Goal: Task Accomplishment & Management: Manage account settings

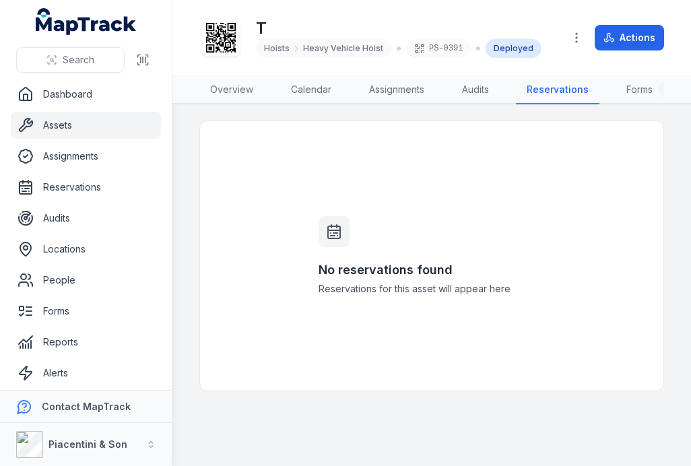
click at [59, 123] on link "Assets" at bounding box center [86, 125] width 150 height 27
click at [52, 98] on link "Dashboard" at bounding box center [86, 94] width 150 height 27
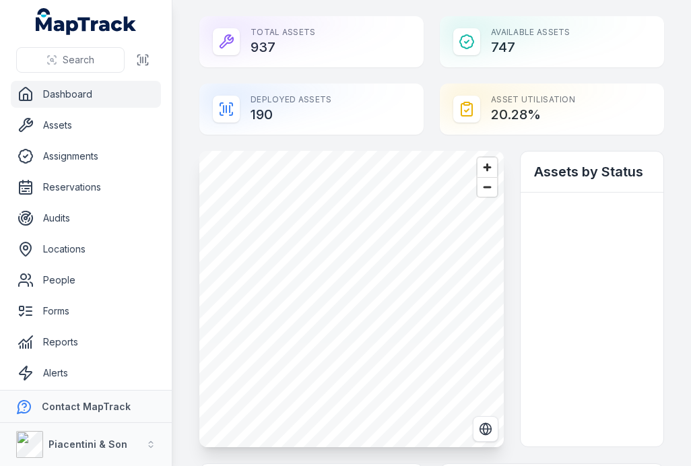
click at [54, 92] on link "Dashboard" at bounding box center [86, 94] width 150 height 27
click at [55, 90] on link "Dashboard" at bounding box center [86, 94] width 150 height 27
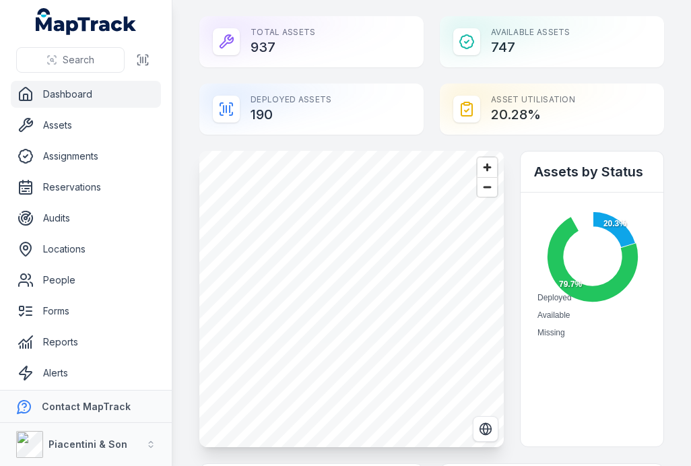
click at [61, 125] on link "Assets" at bounding box center [86, 125] width 150 height 27
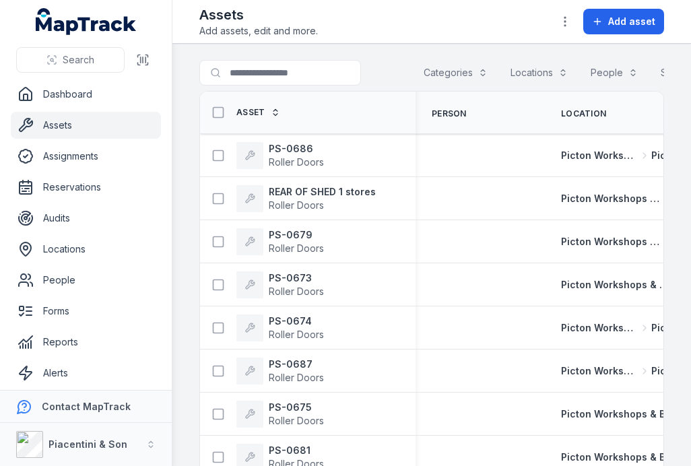
click at [54, 125] on link "Assets" at bounding box center [86, 125] width 150 height 27
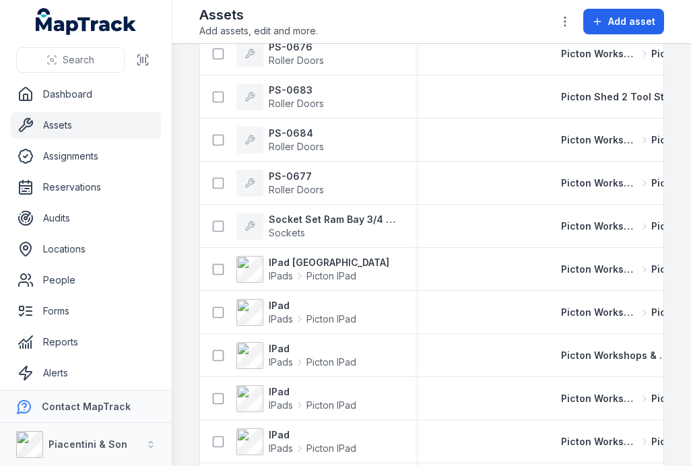
scroll to position [620, 0]
click at [473, 310] on div at bounding box center [480, 311] width 129 height 11
click at [338, 224] on strong "Socket Set Ram Bay 3/4 & 1” Drive Impact" at bounding box center [334, 218] width 131 height 13
click at [351, 222] on strong "Socket Set Ram Bay 3/4 & 1” Drive Impact" at bounding box center [334, 218] width 131 height 13
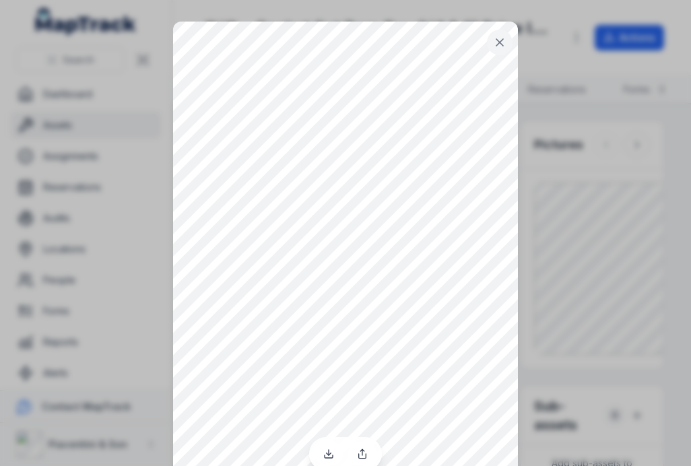
click at [496, 48] on icon at bounding box center [499, 42] width 13 height 13
click at [494, 51] on button at bounding box center [500, 43] width 26 height 26
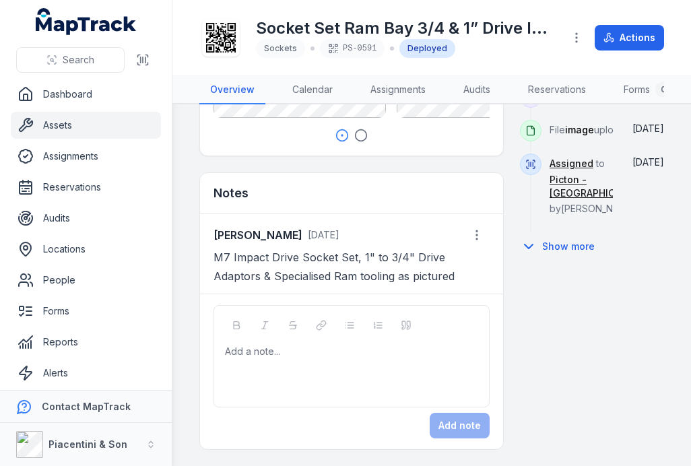
scroll to position [812, 0]
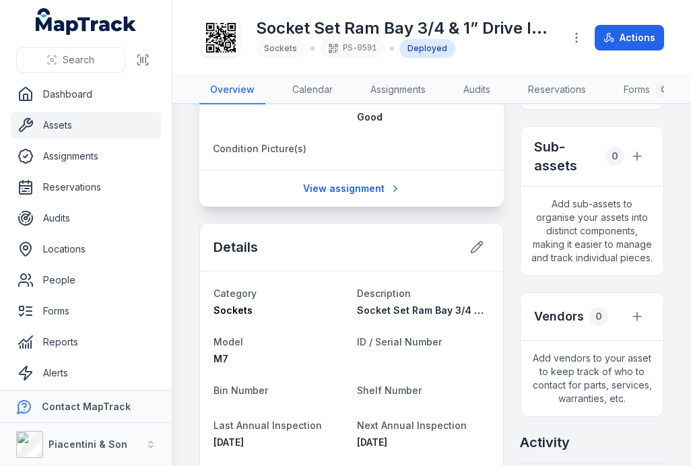
click at [48, 126] on link "Assets" at bounding box center [86, 125] width 150 height 27
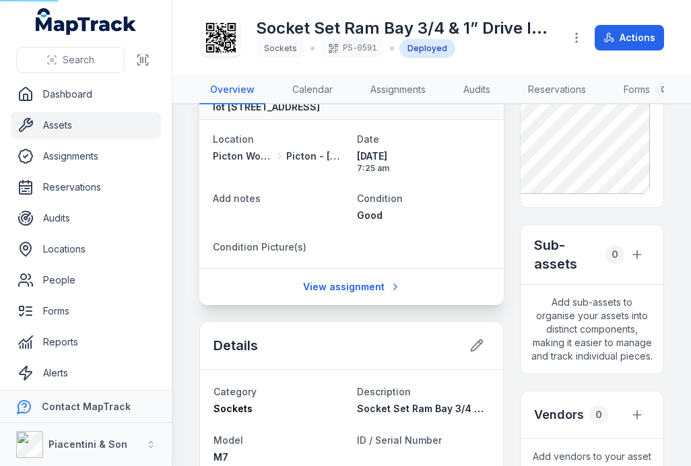
scroll to position [160, 0]
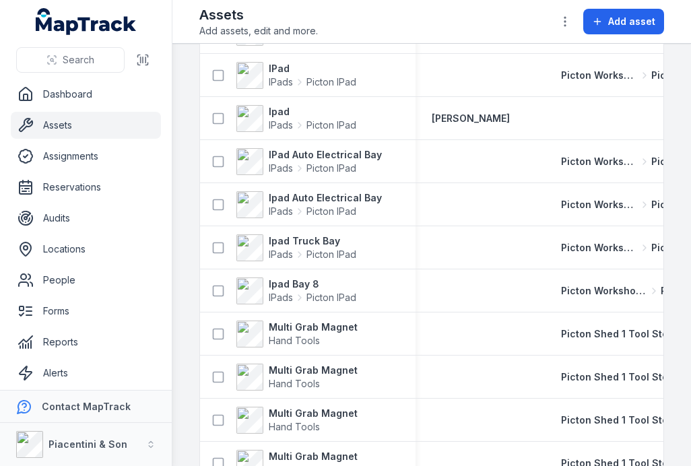
scroll to position [985, 0]
click at [269, 110] on strong "Ipad" at bounding box center [313, 112] width 88 height 13
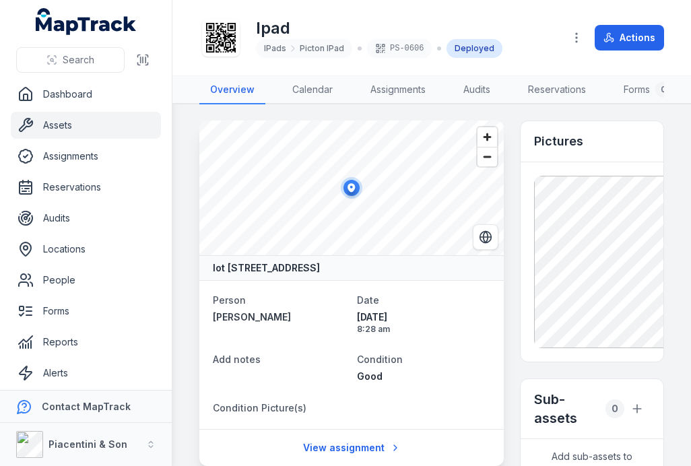
click at [36, 129] on link "Assets" at bounding box center [86, 125] width 150 height 27
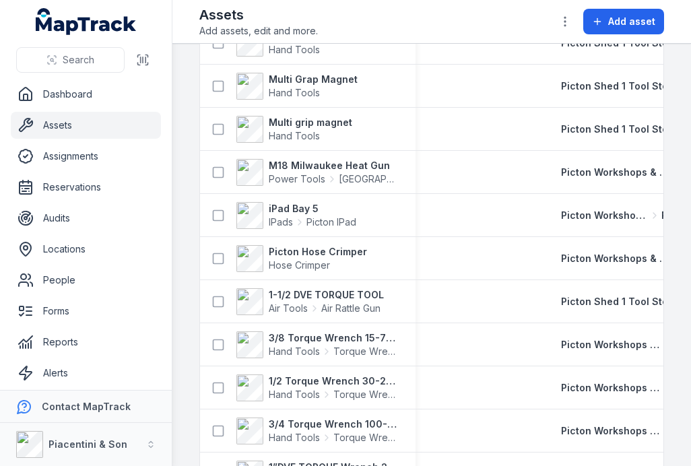
scroll to position [1408, 0]
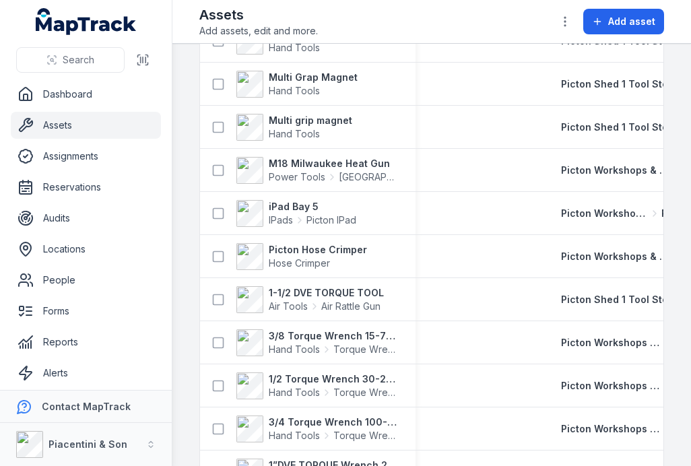
click at [47, 312] on link "Forms" at bounding box center [86, 311] width 150 height 27
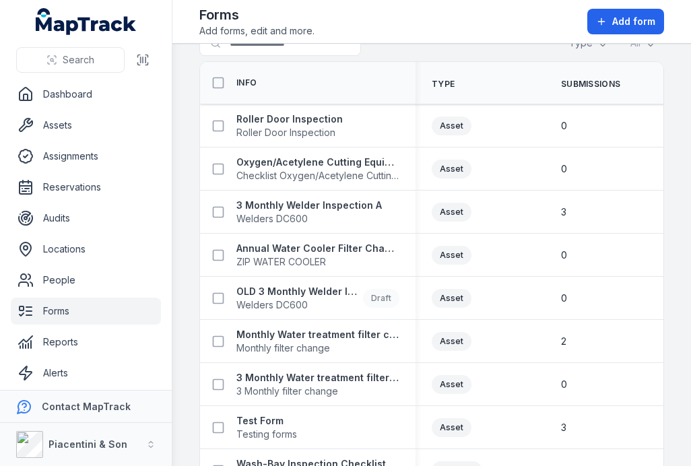
scroll to position [30, 0]
click at [46, 374] on link "Alerts" at bounding box center [86, 373] width 150 height 27
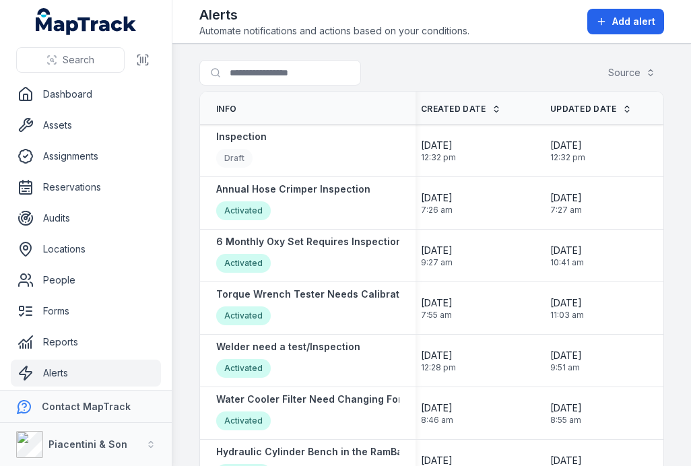
scroll to position [0, 399]
click at [236, 135] on strong "Inspection" at bounding box center [241, 136] width 51 height 13
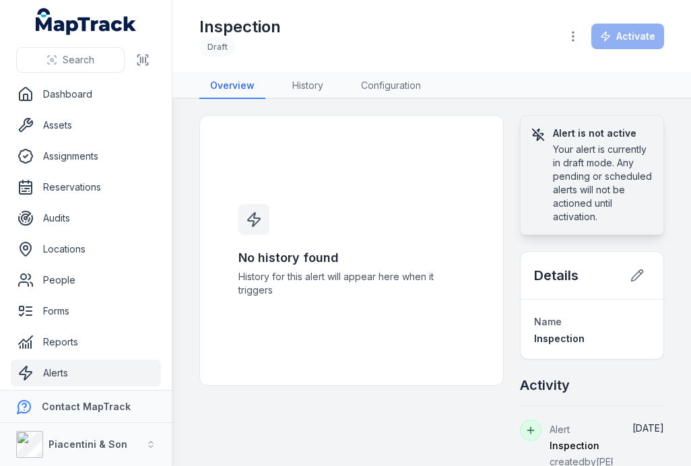
click at [302, 86] on link "History" at bounding box center [308, 86] width 53 height 26
click at [404, 86] on link "Configuration" at bounding box center [390, 86] width 81 height 26
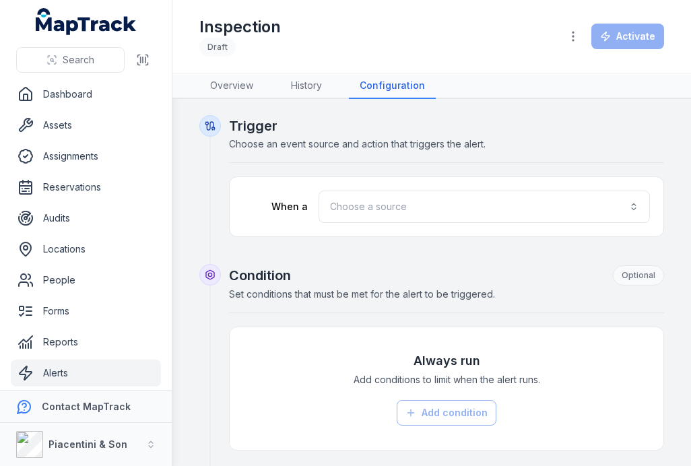
click at [570, 42] on icon "button" at bounding box center [572, 36] width 13 height 13
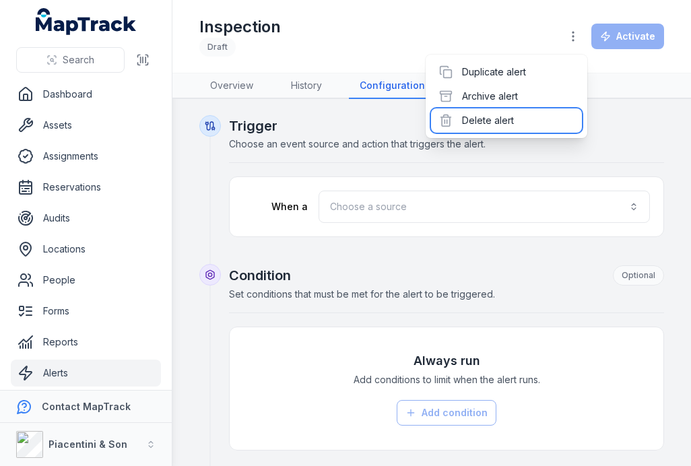
click at [530, 126] on div "Delete alert" at bounding box center [506, 120] width 151 height 24
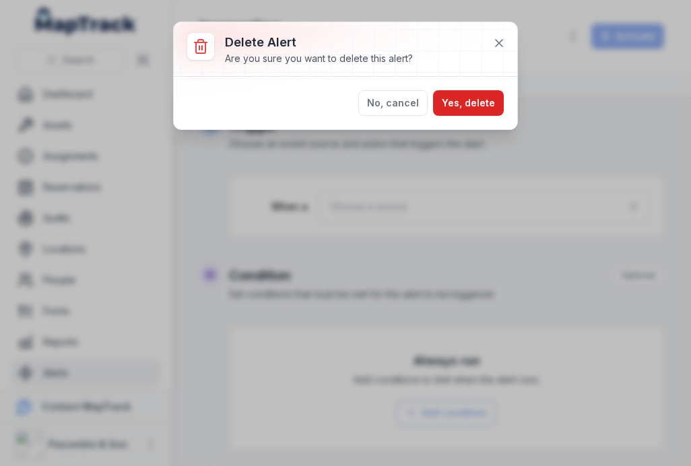
click at [485, 114] on button "Yes, delete" at bounding box center [468, 103] width 71 height 26
